Goal: Navigation & Orientation: Find specific page/section

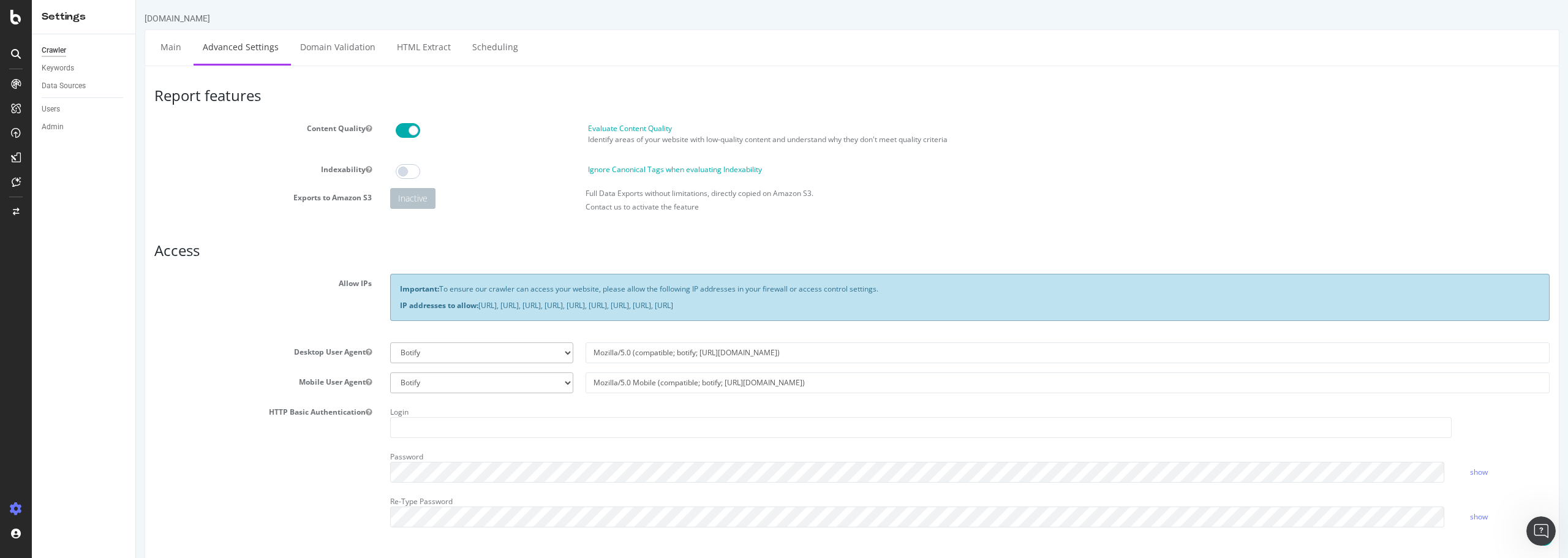
scroll to position [565, 0]
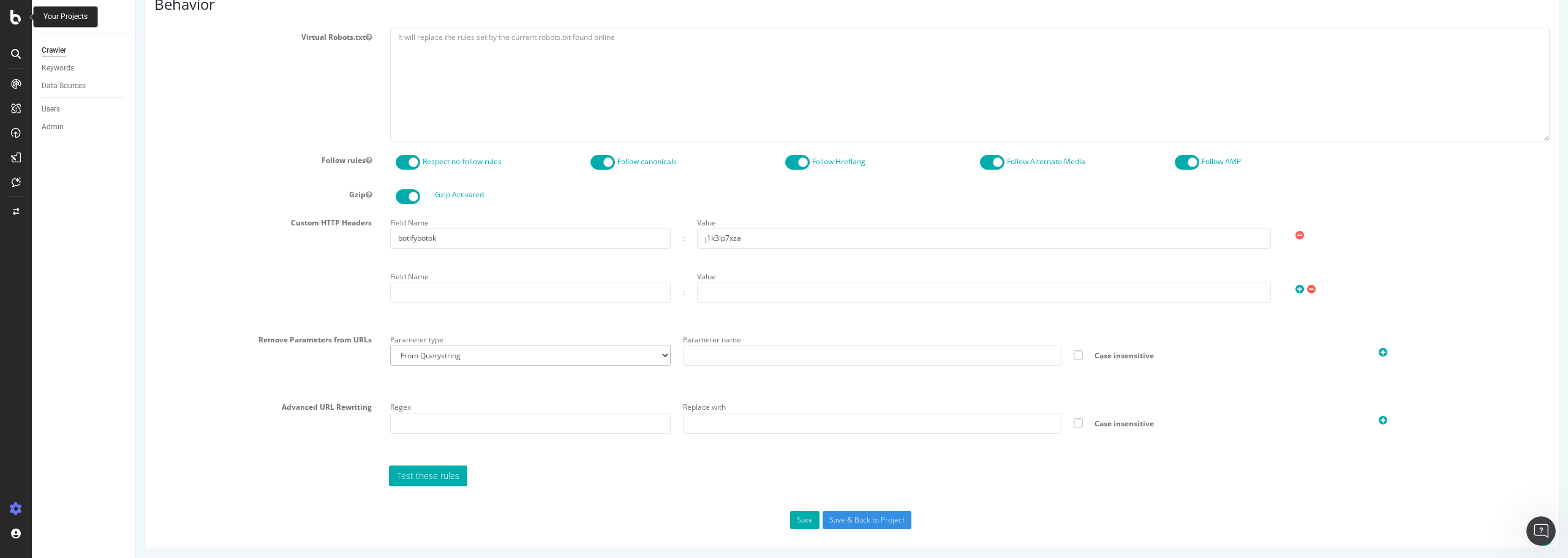
click at [10, 10] on icon at bounding box center [16, 17] width 11 height 15
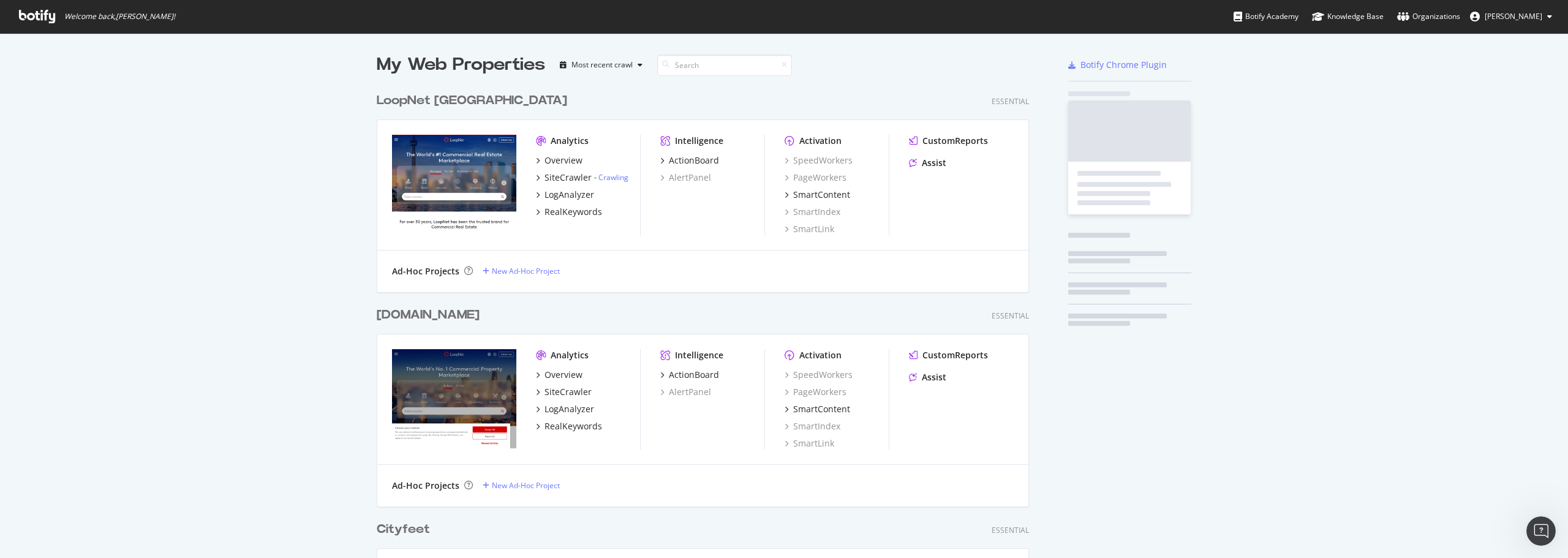
scroll to position [549, 1549]
